Goal: Browse casually

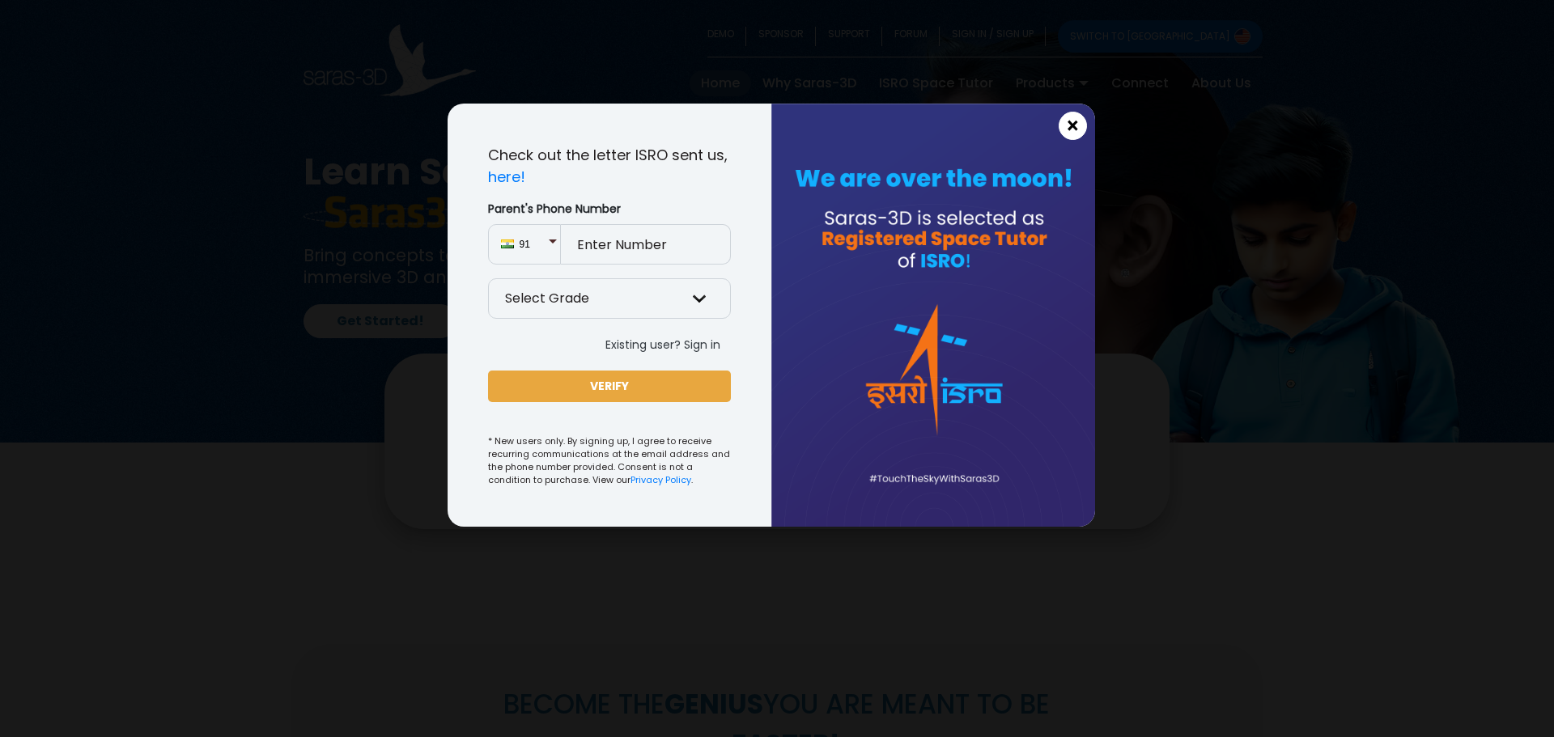
click at [1072, 129] on span "×" at bounding box center [1073, 126] width 14 height 21
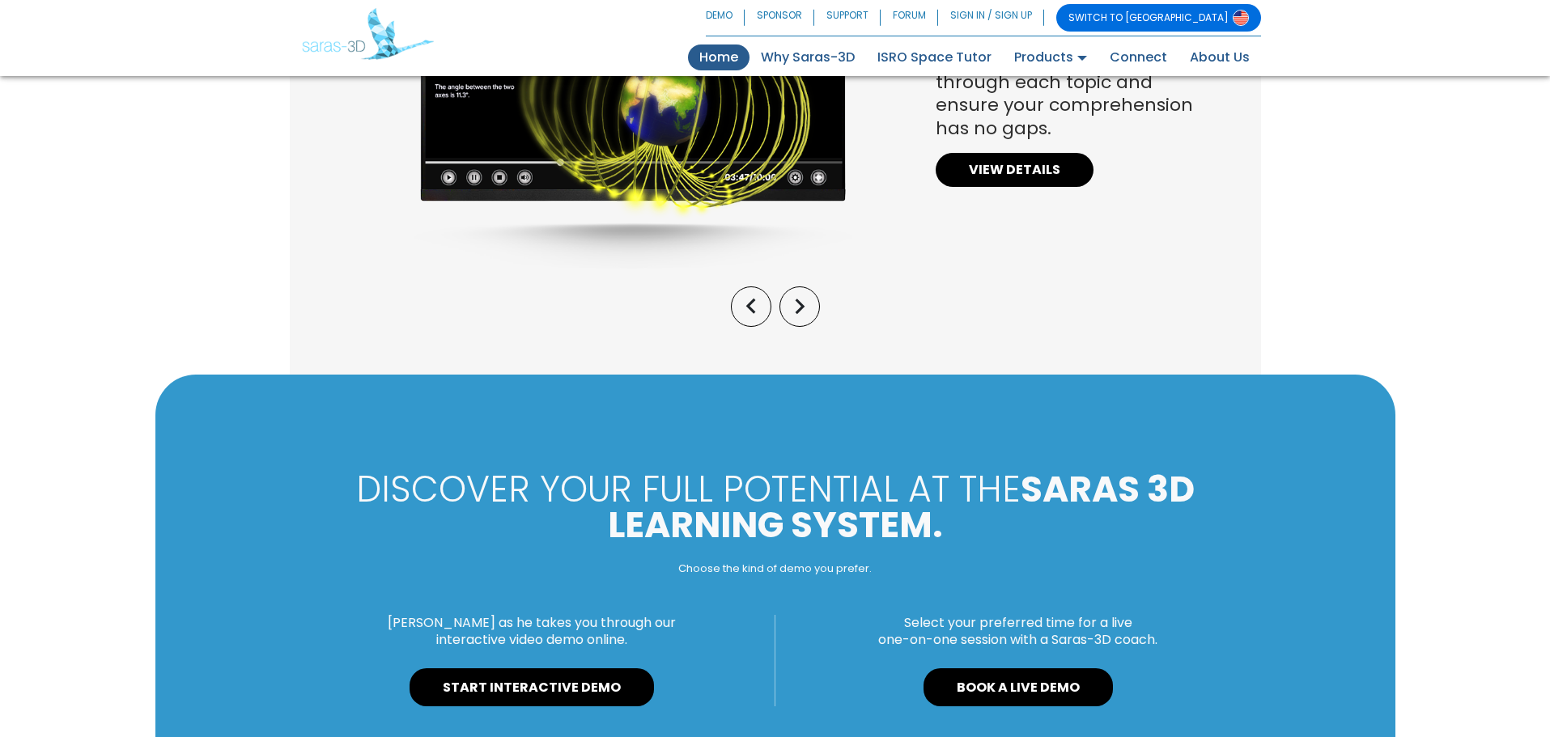
scroll to position [1382, 0]
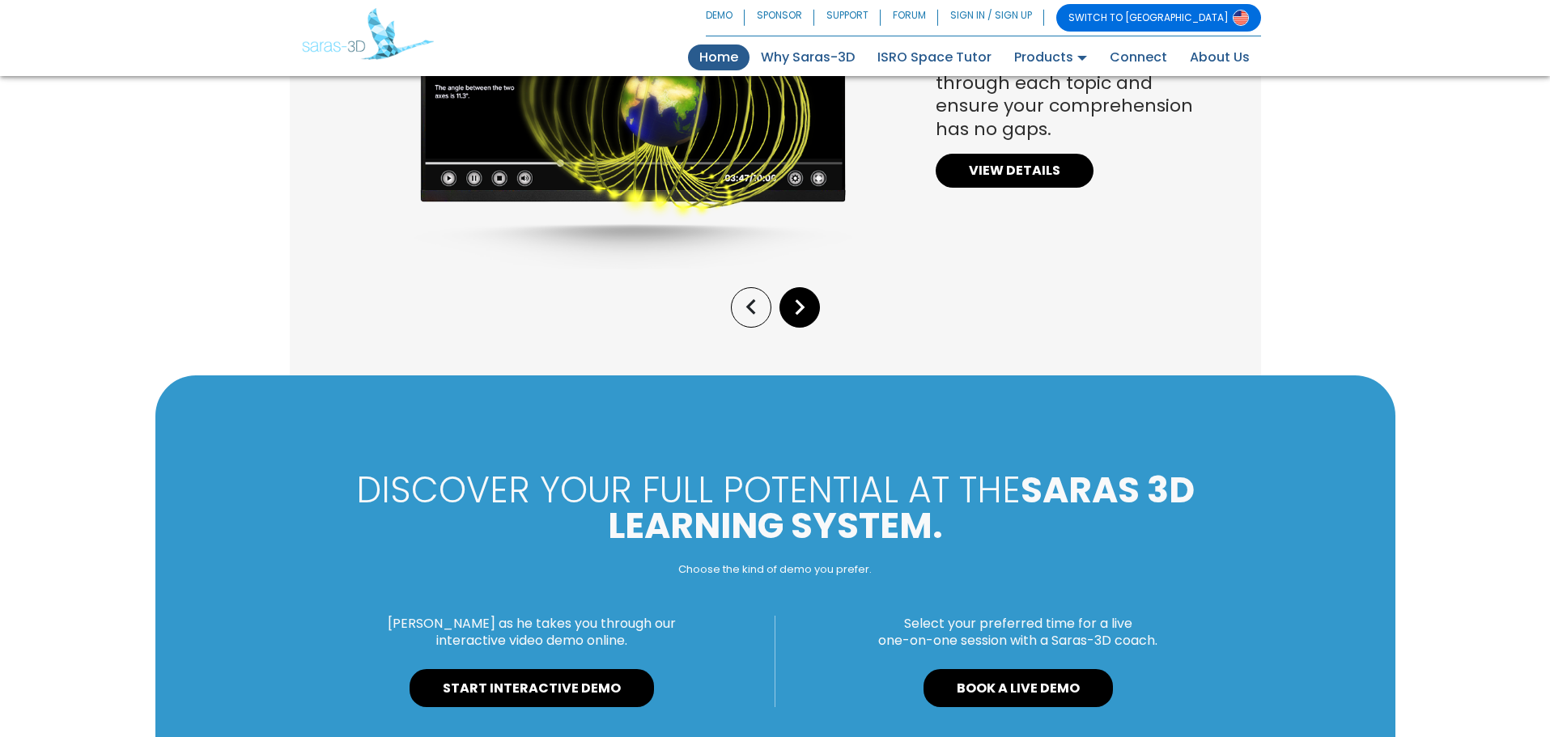
click at [788, 316] on icon "keyboard_arrow_right" at bounding box center [799, 307] width 31 height 31
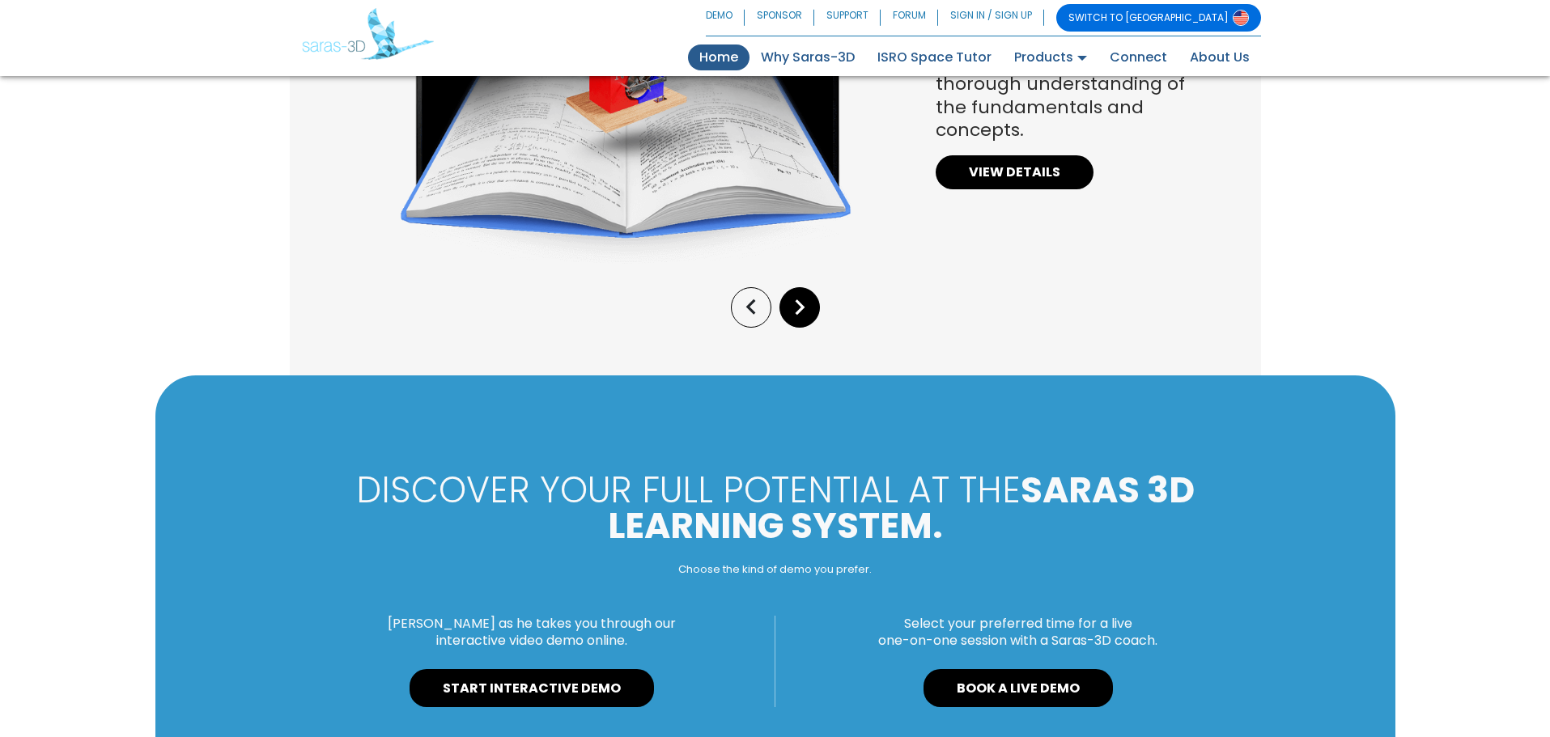
click at [788, 316] on icon "keyboard_arrow_right" at bounding box center [799, 307] width 31 height 31
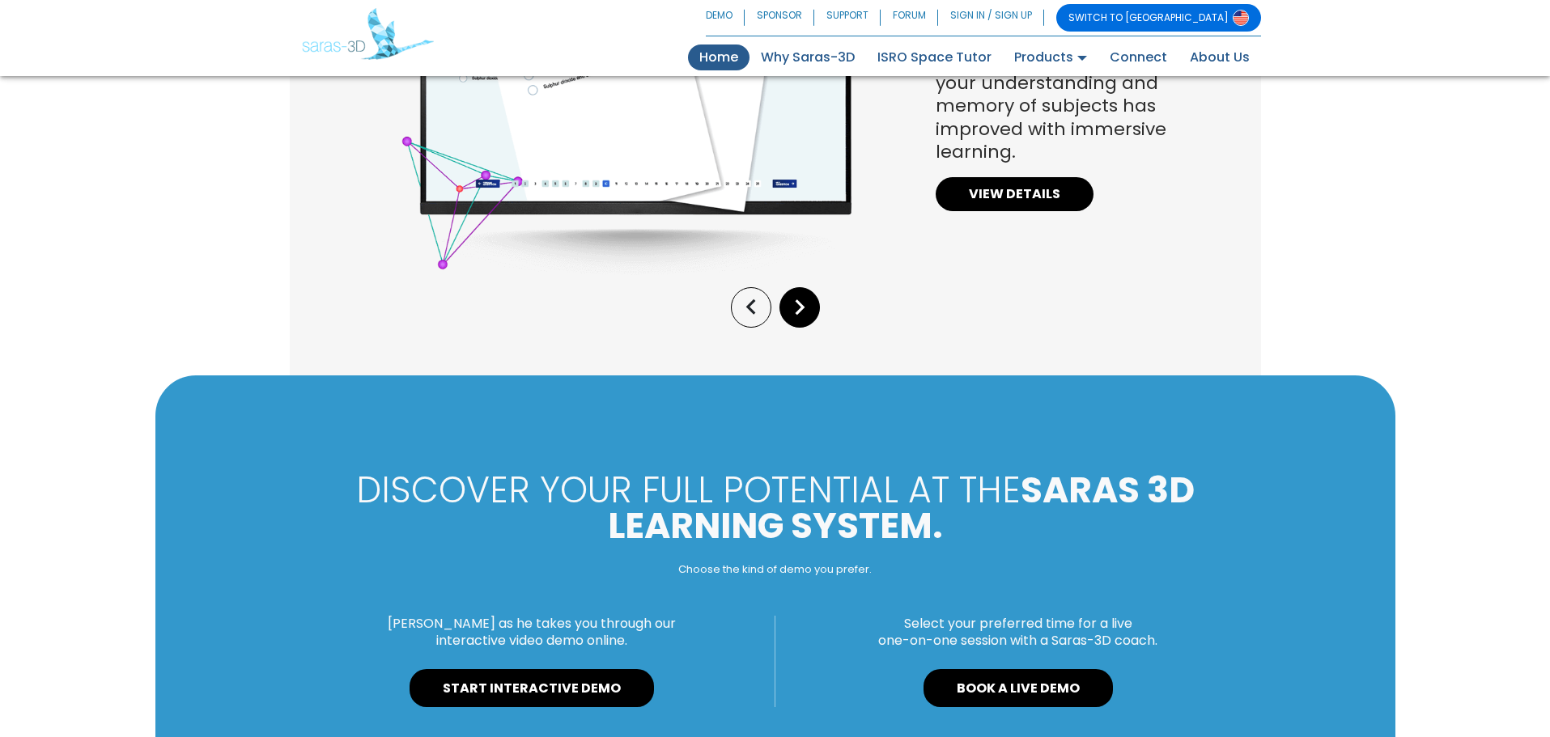
click at [788, 316] on icon "keyboard_arrow_right" at bounding box center [799, 307] width 31 height 31
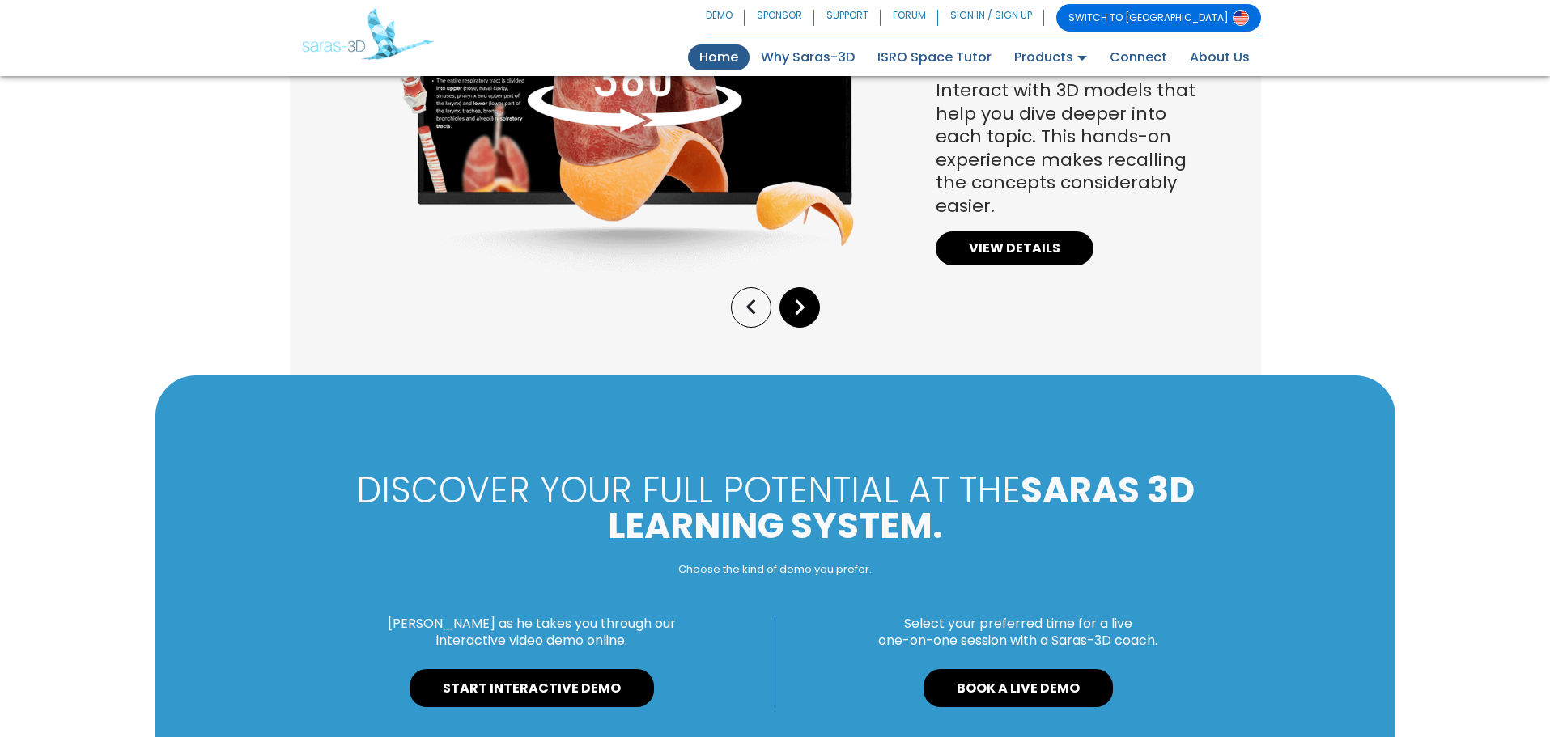
click at [788, 316] on icon "keyboard_arrow_right" at bounding box center [799, 307] width 31 height 31
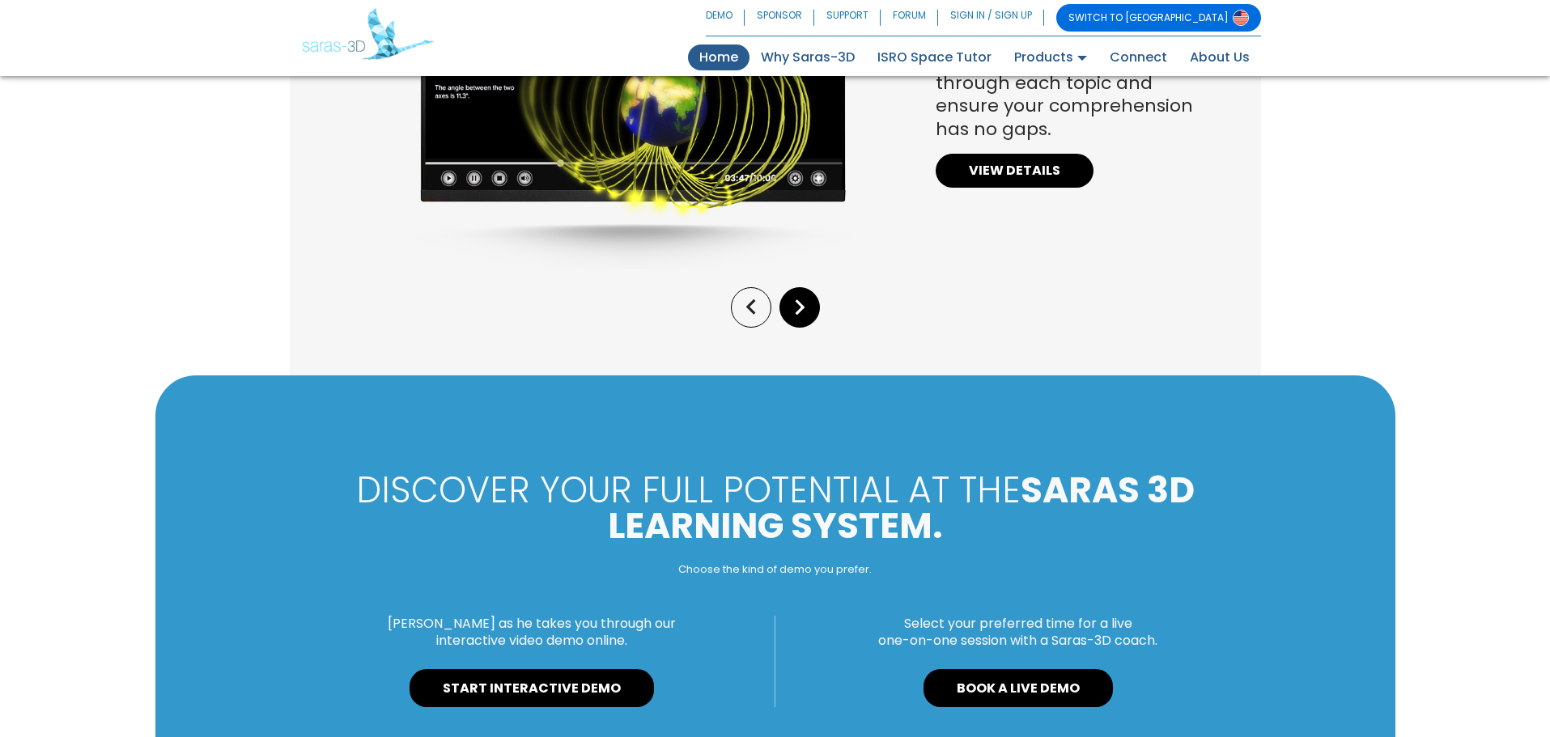
click at [788, 316] on icon "keyboard_arrow_right" at bounding box center [799, 307] width 31 height 31
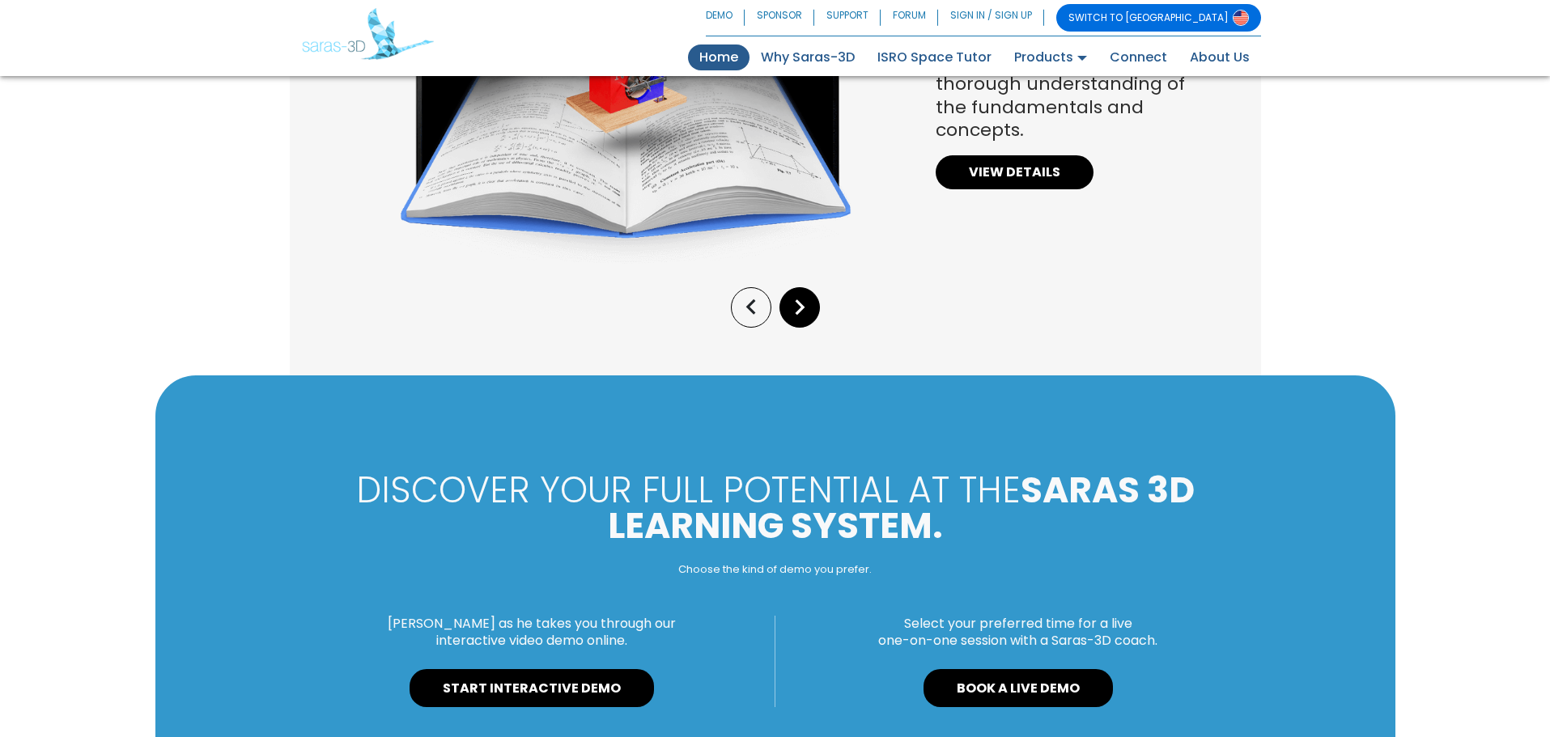
click at [788, 316] on icon "keyboard_arrow_right" at bounding box center [799, 307] width 31 height 31
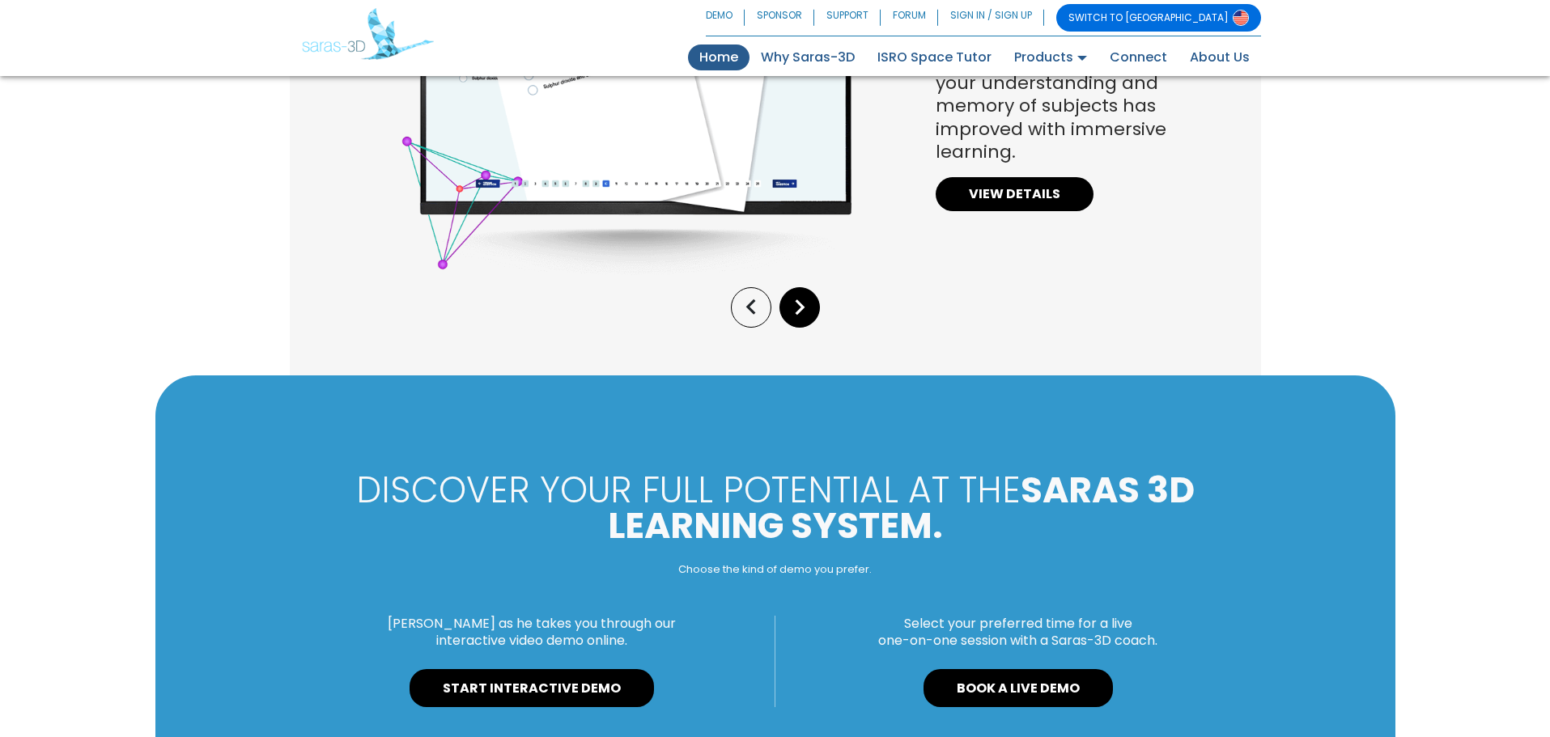
click at [788, 316] on icon "keyboard_arrow_right" at bounding box center [799, 307] width 31 height 31
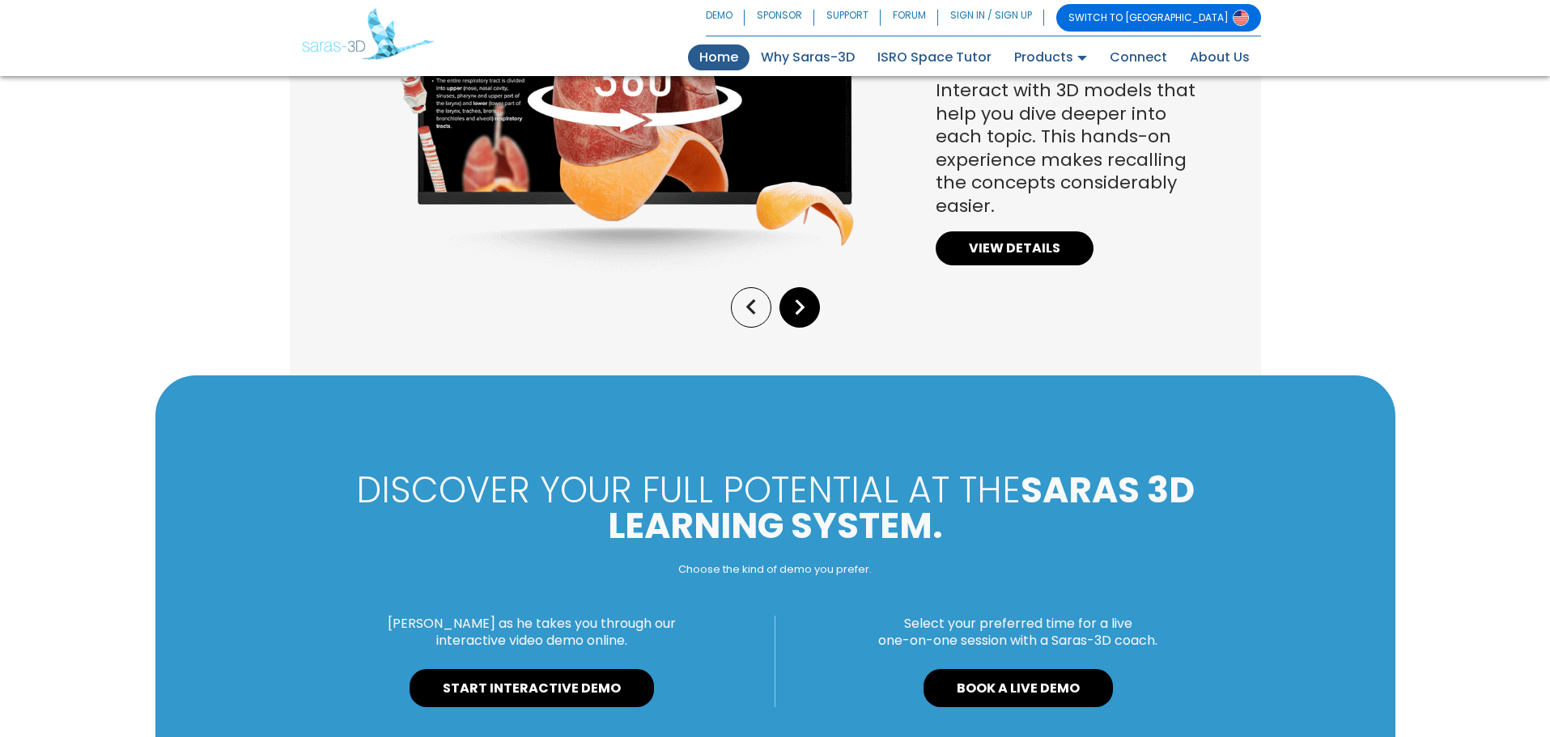
click at [788, 316] on icon "keyboard_arrow_right" at bounding box center [799, 307] width 31 height 31
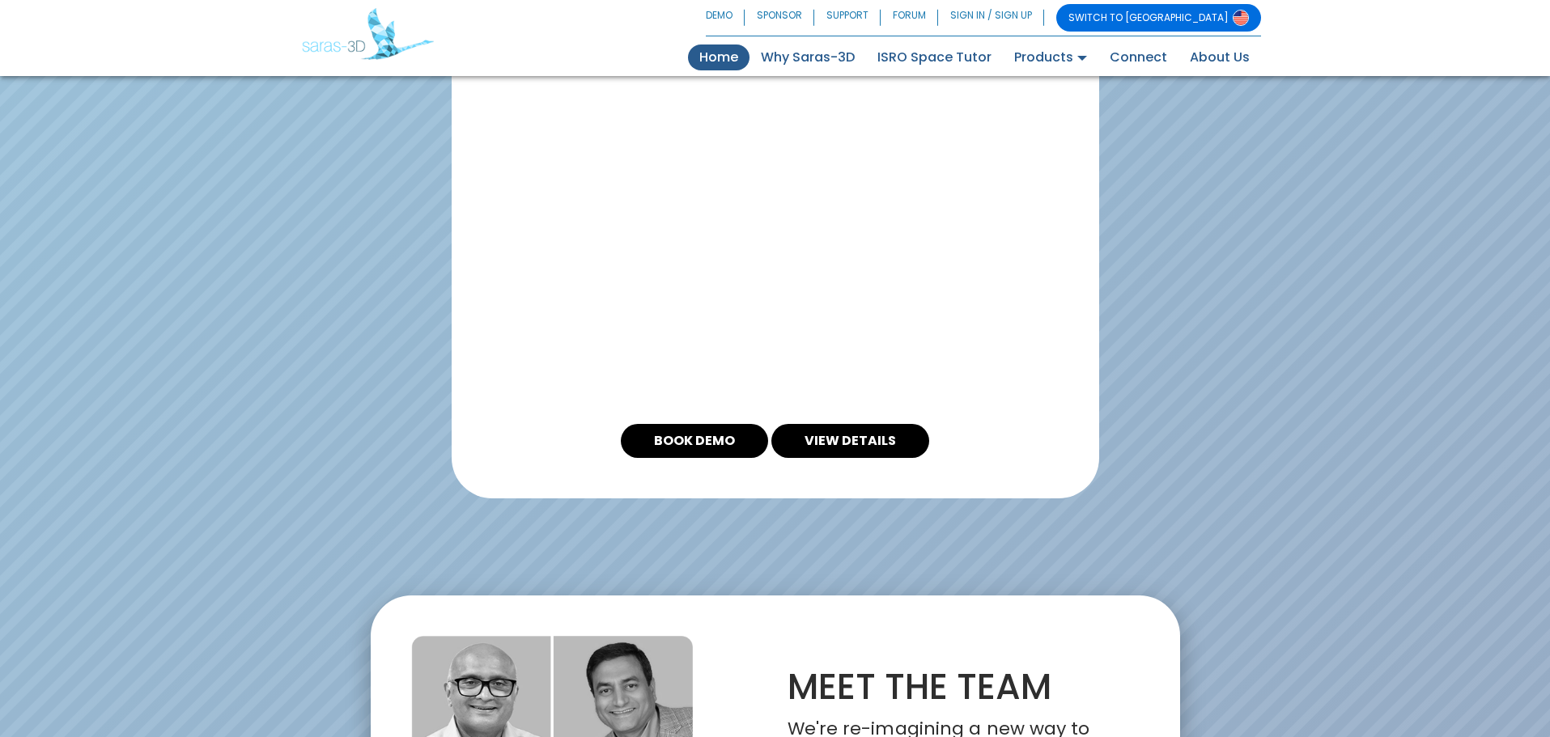
scroll to position [3096, 0]
